Goal: Navigation & Orientation: Find specific page/section

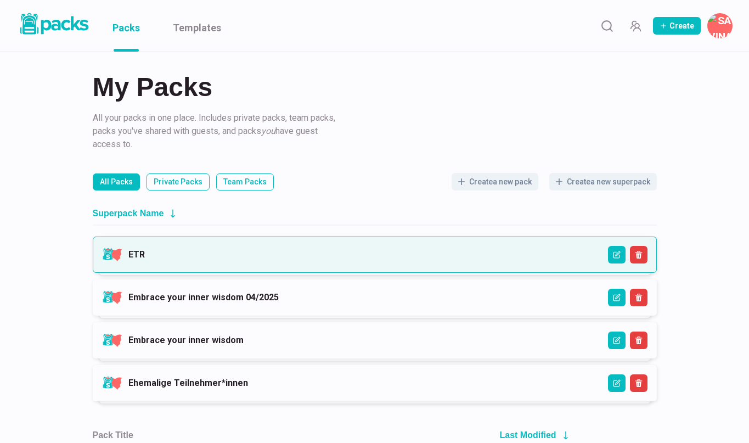
click at [145, 259] on link "ETR" at bounding box center [136, 254] width 16 height 10
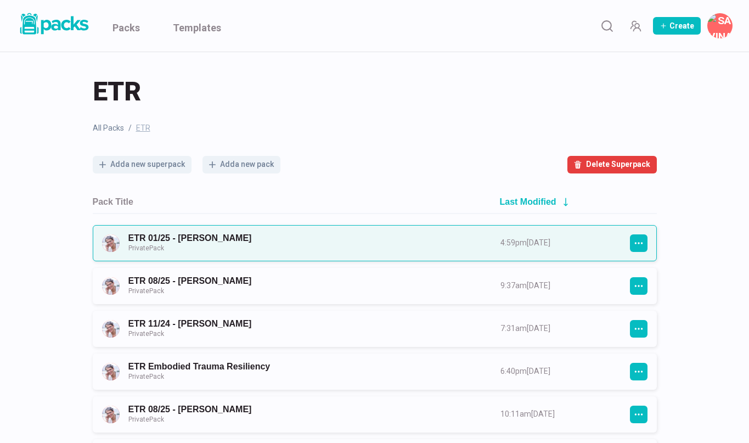
click at [324, 246] on link "ETR 01/25 - [PERSON_NAME] Private Pack" at bounding box center [304, 243] width 352 height 20
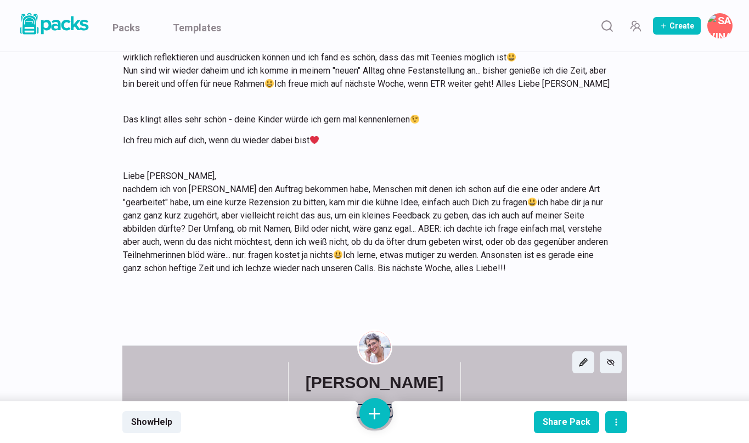
scroll to position [9124, 0]
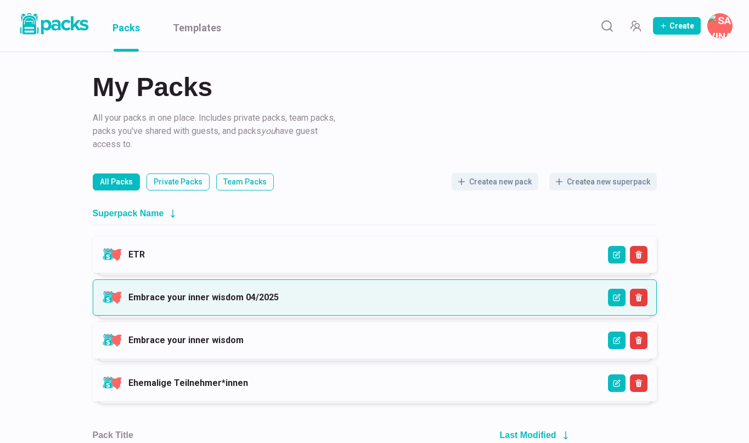
click at [181, 302] on link "Embrace your inner wisdom 04/2025" at bounding box center [203, 297] width 150 height 10
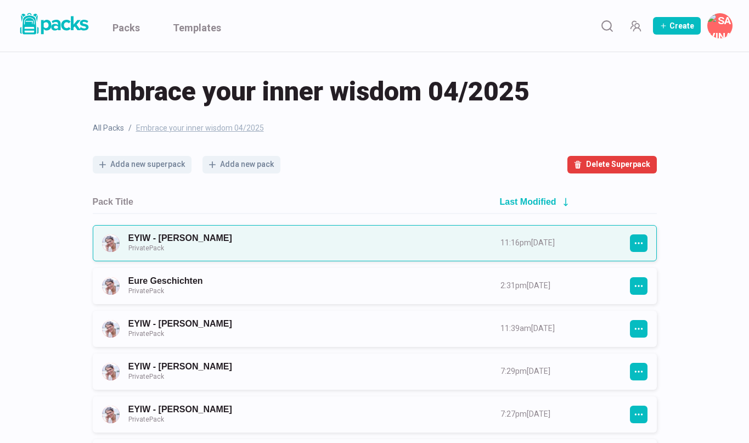
click at [201, 242] on link "EYIW - [PERSON_NAME] Private Pack" at bounding box center [304, 243] width 352 height 20
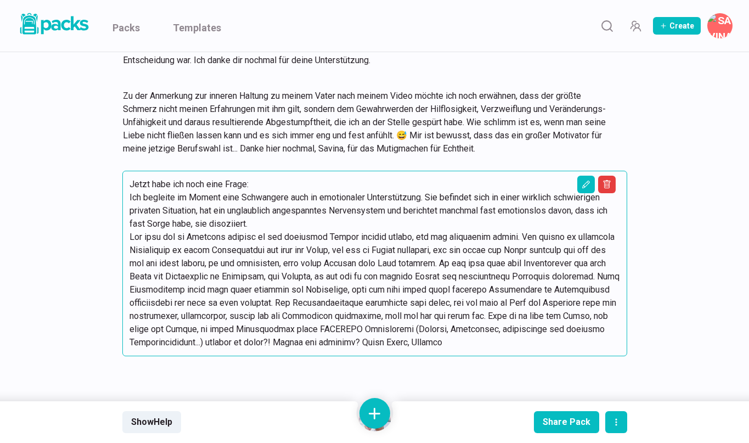
scroll to position [1379, 0]
